Goal: Transaction & Acquisition: Purchase product/service

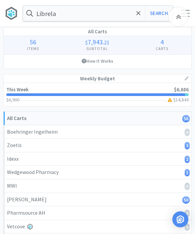
select select "1"
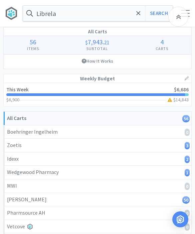
select select "1"
select select "10"
select select "2"
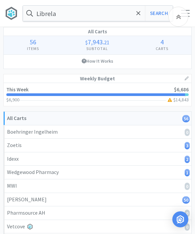
select select "2"
select select "1"
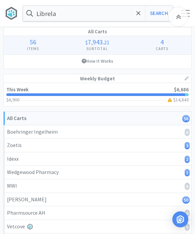
select select "1"
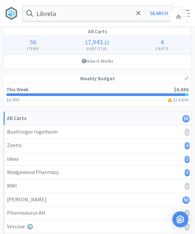
select select "3"
select select "1"
select select "2"
select select "1"
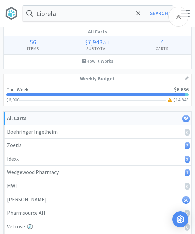
select select "2"
select select "1"
select select "2"
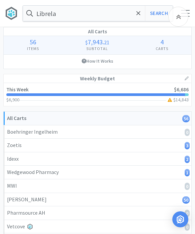
select select "1"
select select "3"
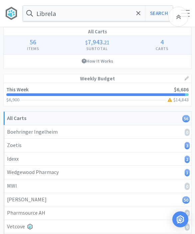
select select "3"
select select "4"
select select "3"
select select "1"
select select "3"
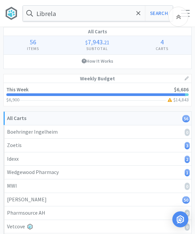
select select "3"
select select "2"
select select "1"
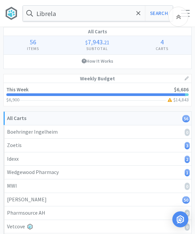
select select "1"
select select "3"
select select "1"
select select "50"
select select "2"
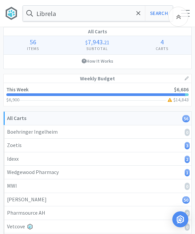
select select "2"
select select "1"
select select "3"
select select "4"
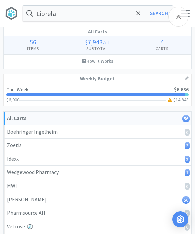
select select "2"
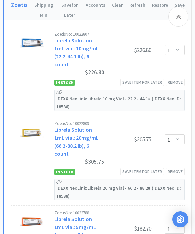
scroll to position [304, 0]
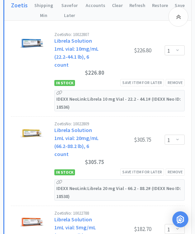
click at [151, 83] on div "Save item for later" at bounding box center [142, 82] width 44 height 7
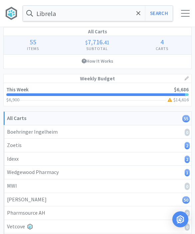
scroll to position [0, 0]
click at [139, 17] on span at bounding box center [139, 13] width 8 height 14
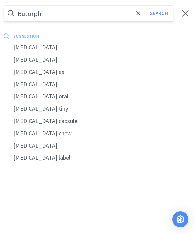
type input "Butorph"
click at [42, 45] on div "[MEDICAL_DATA]" at bounding box center [97, 47] width 195 height 12
select select "1"
select select "10"
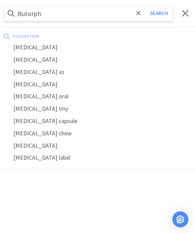
select select "2"
select select "1"
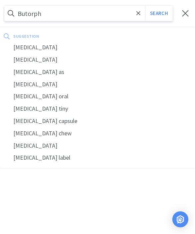
select select "1"
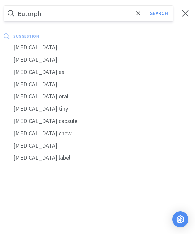
select select "1"
select select "3"
select select "1"
select select "2"
select select "1"
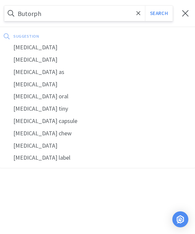
select select "1"
select select "2"
select select "1"
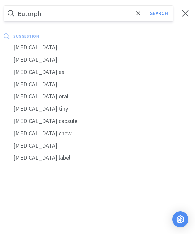
select select "2"
select select "1"
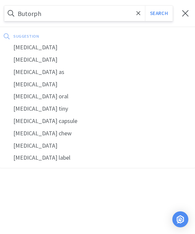
select select "3"
select select "4"
select select "3"
select select "1"
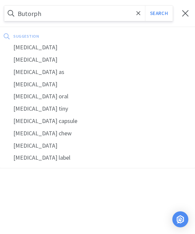
select select "3"
select select "2"
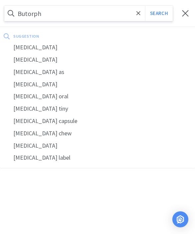
select select "1"
select select "3"
select select "1"
select select "50"
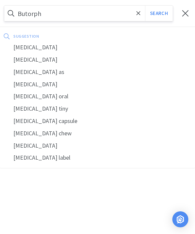
select select "2"
select select "1"
select select "3"
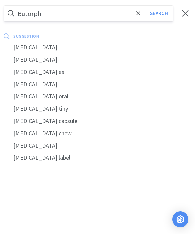
select select "4"
select select "2"
select select "1"
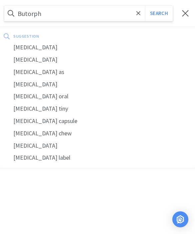
select select "1"
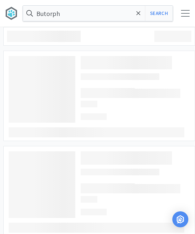
type input "[MEDICAL_DATA]"
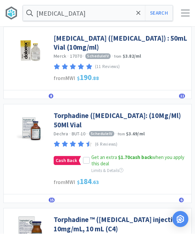
scroll to position [40, 0]
click at [87, 161] on icon at bounding box center [86, 160] width 5 height 5
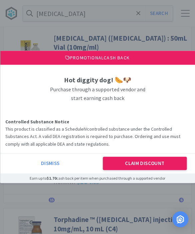
click at [161, 170] on button "Claim Discount" at bounding box center [145, 163] width 84 height 13
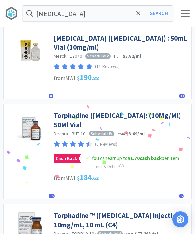
click at [130, 116] on link "Torphadine ([MEDICAL_DATA]: (10Mg/Ml) 50Ml Vial" at bounding box center [121, 120] width 134 height 18
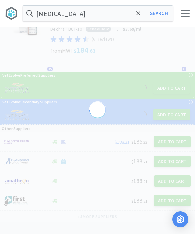
scroll to position [4, 0]
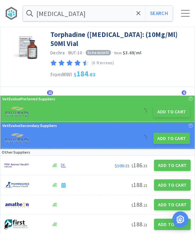
click at [172, 114] on button "Add to Cart" at bounding box center [171, 111] width 37 height 11
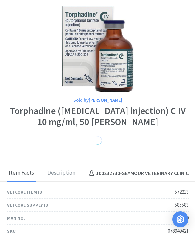
scroll to position [15, 0]
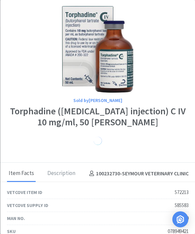
select select "1"
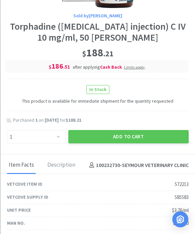
scroll to position [100, 0]
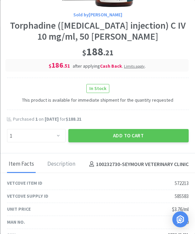
click at [132, 135] on button "Add to Cart" at bounding box center [128, 135] width 120 height 13
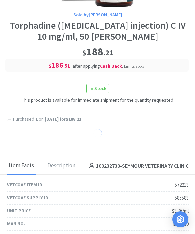
select select "1"
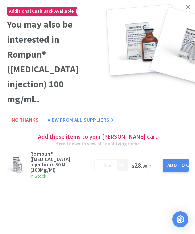
scroll to position [0, 0]
click at [190, 10] on link at bounding box center [188, 7] width 12 height 14
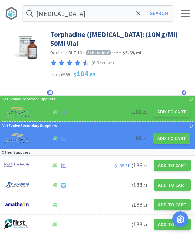
click at [187, 11] on div at bounding box center [185, 13] width 9 height 7
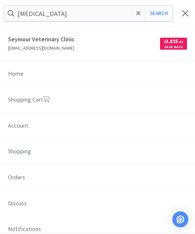
click at [106, 107] on link "Shopping Cart" at bounding box center [97, 100] width 195 height 26
select select "1"
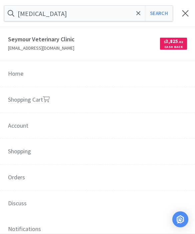
select select "1"
select select "10"
select select "2"
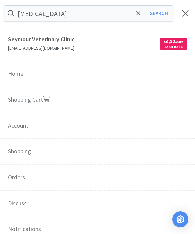
select select "2"
select select "1"
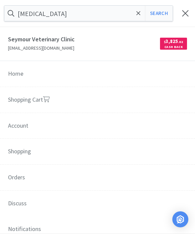
select select "1"
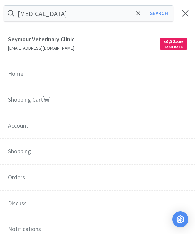
select select "3"
select select "1"
select select "2"
select select "1"
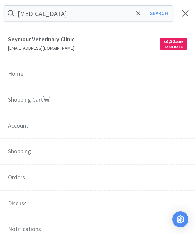
select select "2"
select select "1"
select select "2"
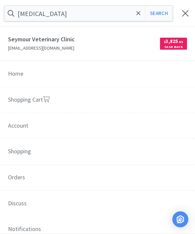
select select "1"
select select "3"
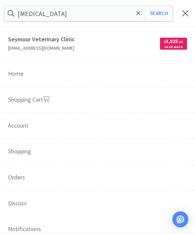
select select "3"
select select "4"
select select "3"
select select "1"
select select "3"
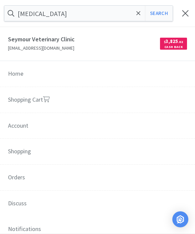
select select "3"
select select "2"
select select "1"
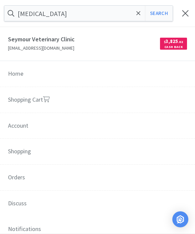
select select "1"
select select "3"
select select "1"
select select "50"
select select "2"
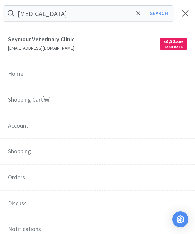
select select "2"
select select "1"
select select "3"
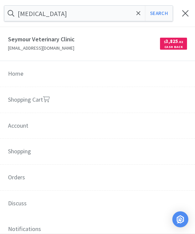
select select "4"
select select "2"
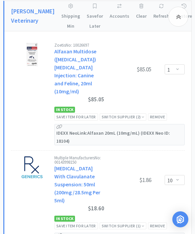
scroll to position [1783, 0]
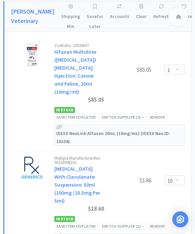
click at [88, 114] on div "Save item for later" at bounding box center [76, 117] width 44 height 7
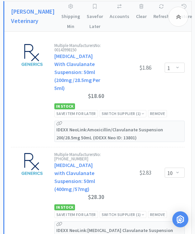
select select "10"
select select "2"
select select "1"
select select "3"
select select "1"
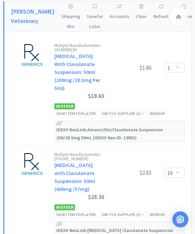
select select "2"
select select "1"
select select "2"
select select "1"
select select "2"
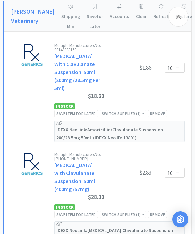
select select "1"
select select "3"
select select "4"
select select "3"
select select "1"
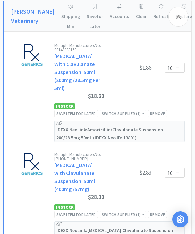
select select "3"
select select "2"
select select "1"
select select "3"
select select "1"
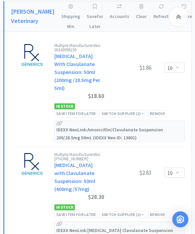
select select "50"
select select "2"
select select "1"
select select "3"
select select "4"
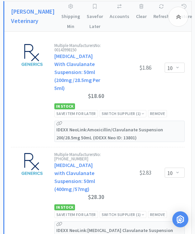
select select "2"
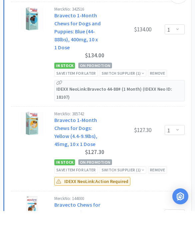
scroll to position [2216, 0]
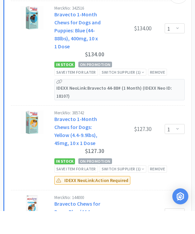
click at [83, 92] on div "Save item for later" at bounding box center [76, 95] width 44 height 7
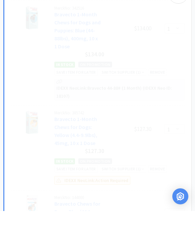
select select "3"
select select "1"
select select "2"
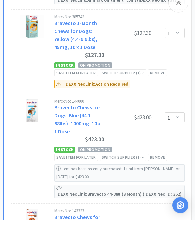
click at [118, 94] on p "IDEXX Neo Link: Action Required" at bounding box center [96, 98] width 67 height 8
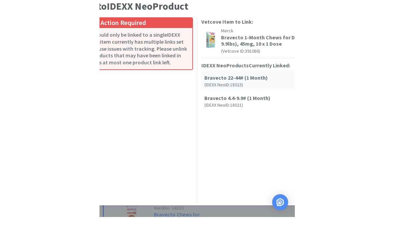
scroll to position [2234, 0]
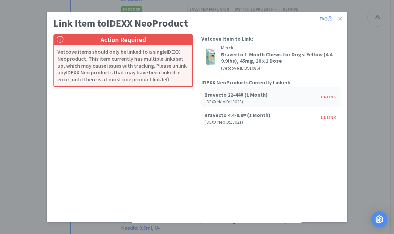
click at [195, 102] on button "Unlink" at bounding box center [328, 96] width 22 height 9
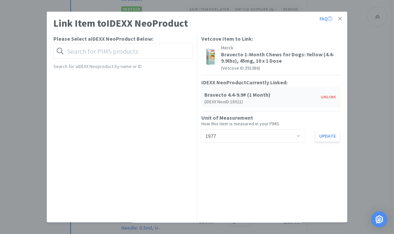
click at [195, 24] on link at bounding box center [340, 19] width 12 height 14
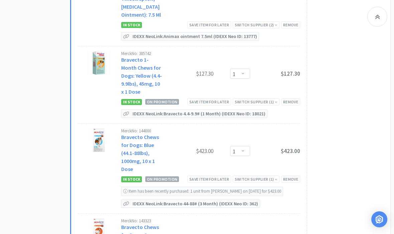
scroll to position [1315, 0]
click at [195, 99] on div "Save item for later" at bounding box center [209, 102] width 44 height 7
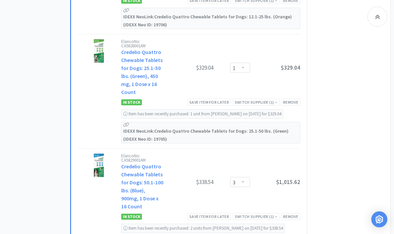
scroll to position [1789, 0]
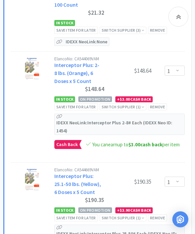
scroll to position [3433, 0]
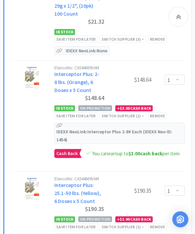
click at [78, 112] on div "Save item for later" at bounding box center [76, 115] width 44 height 7
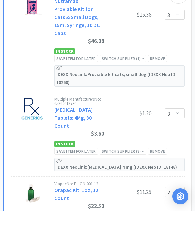
scroll to position [4606, 0]
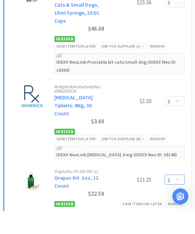
click at [172, 198] on select "Enter Quantity 1 2 3 4 5 6 7 8 9 10 11 12 13 14 15 16 17 18 19 20 Enter Quantity" at bounding box center [175, 203] width 20 height 10
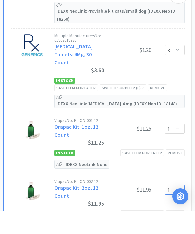
scroll to position [4658, 0]
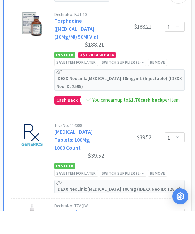
scroll to position [5621, 0]
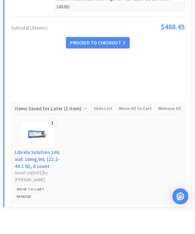
scroll to position [473, 0]
